Goal: Transaction & Acquisition: Obtain resource

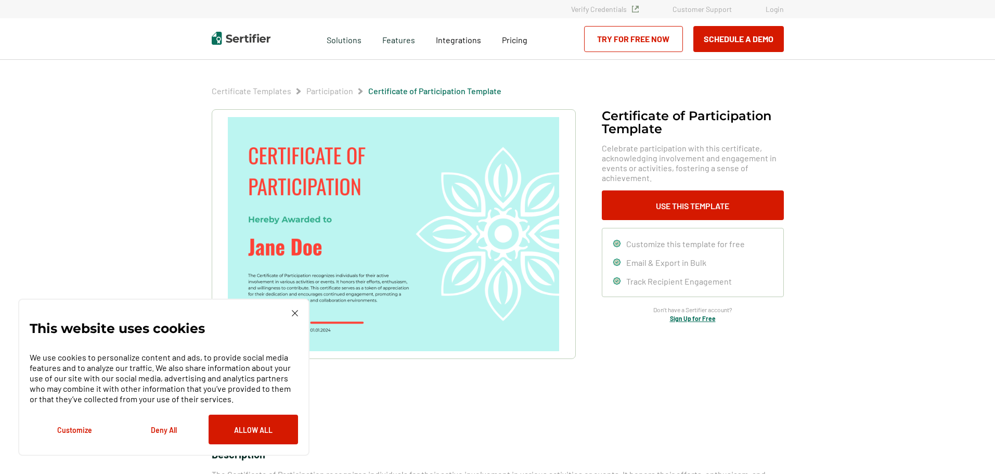
click at [294, 312] on img at bounding box center [295, 313] width 6 height 6
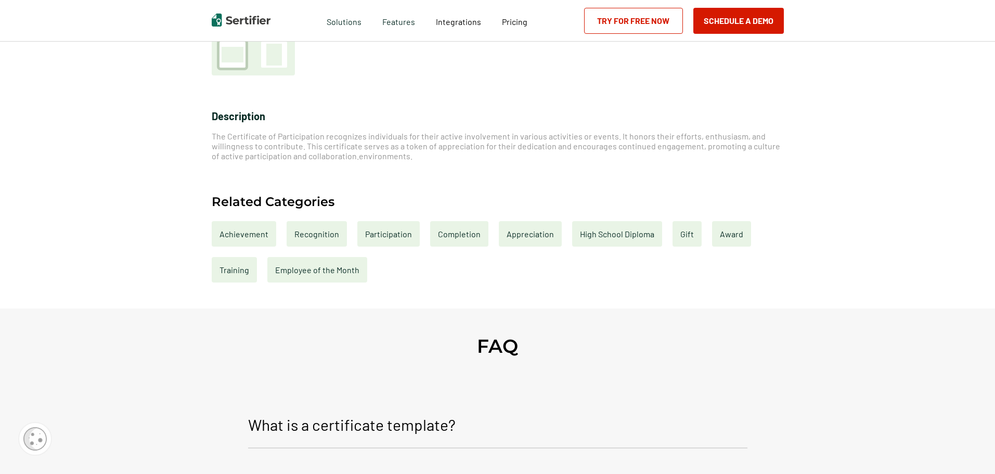
scroll to position [364, 0]
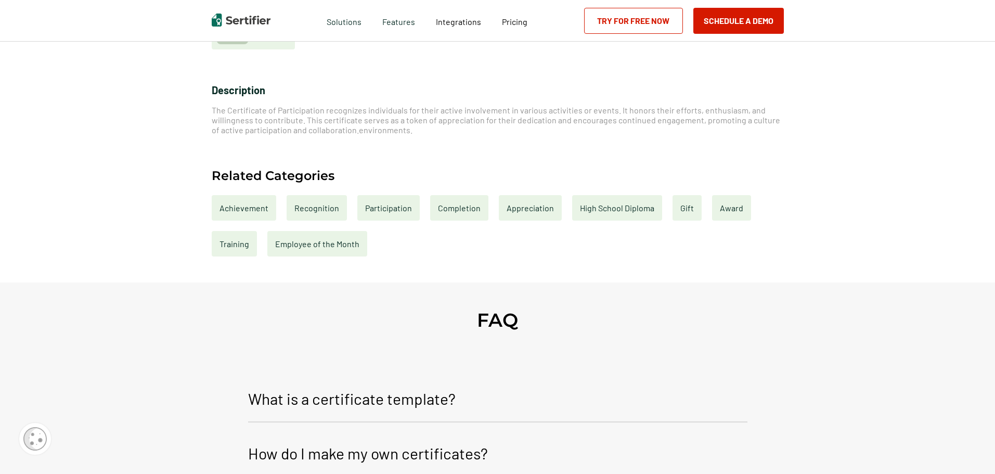
click at [529, 207] on div "Appreciation" at bounding box center [530, 207] width 63 height 25
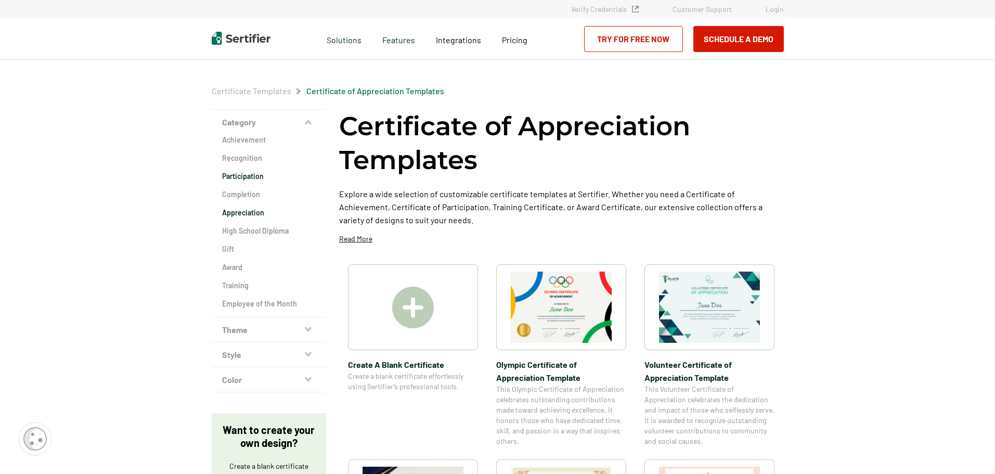
click at [252, 175] on h2 "Participation" at bounding box center [269, 176] width 94 height 10
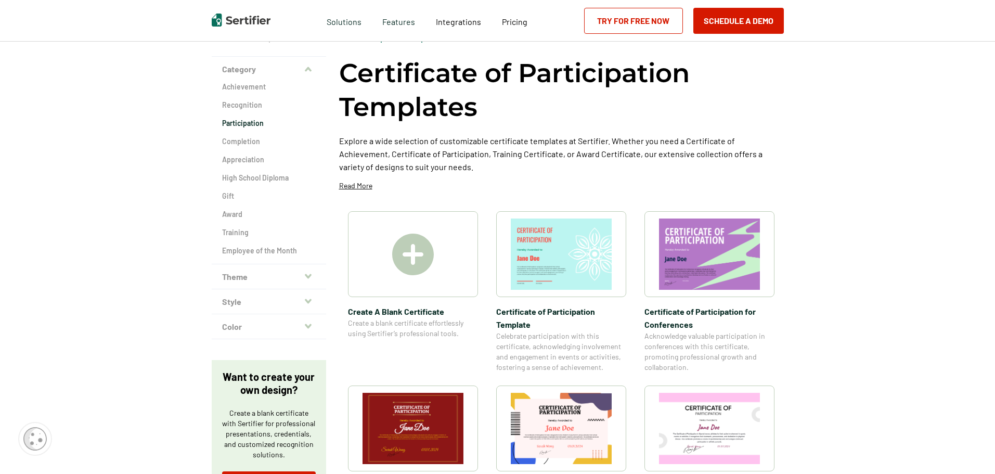
scroll to position [52, 0]
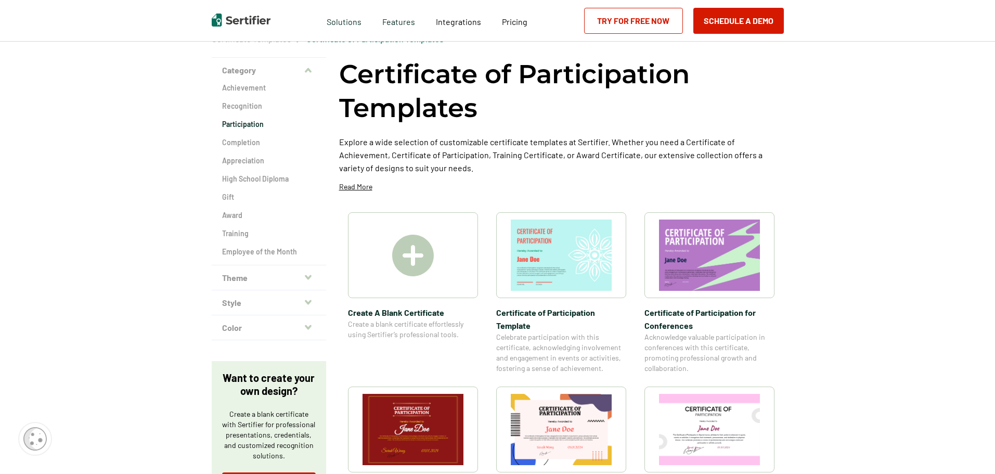
click at [415, 253] on img at bounding box center [413, 256] width 42 height 42
